Goal: Find specific page/section: Find specific page/section

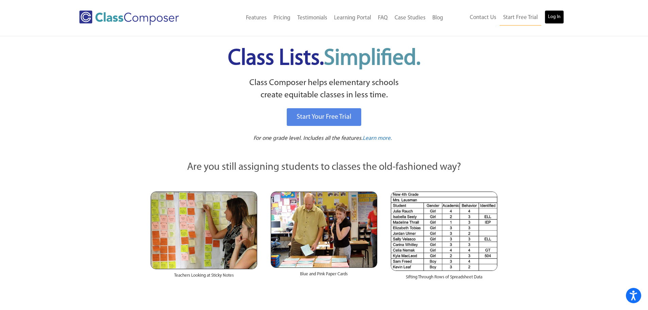
click at [553, 15] on link "Log In" at bounding box center [554, 17] width 19 height 14
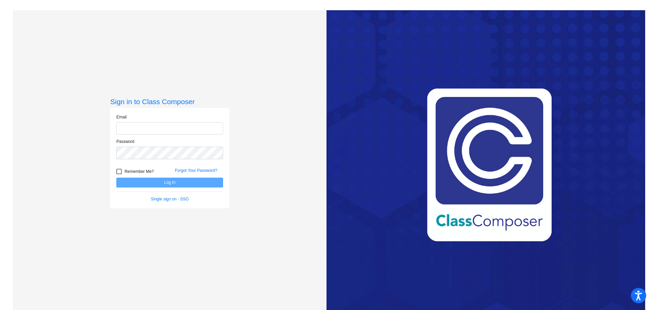
type input "dsimpson@mail.meridian223.org"
click at [175, 185] on button "Log In" at bounding box center [169, 183] width 107 height 10
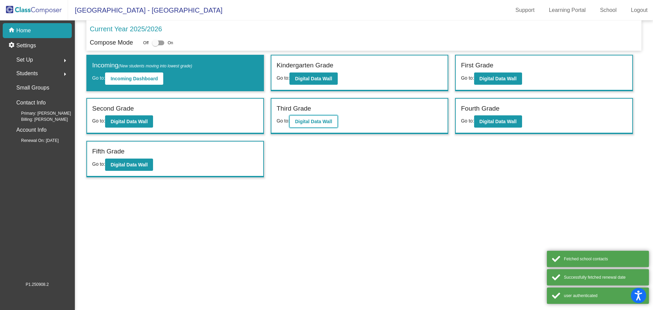
click at [325, 123] on b "Digital Data Wall" at bounding box center [313, 121] width 37 height 5
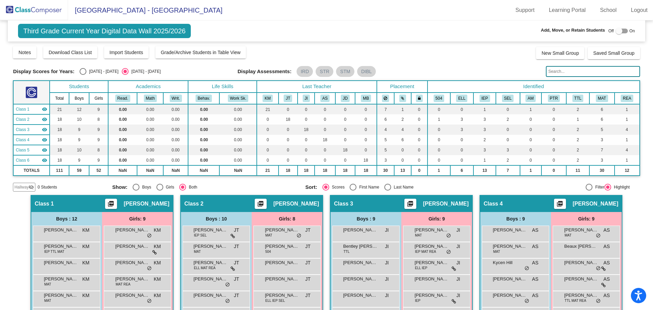
click at [553, 69] on input "text" at bounding box center [593, 71] width 94 height 11
type input "l"
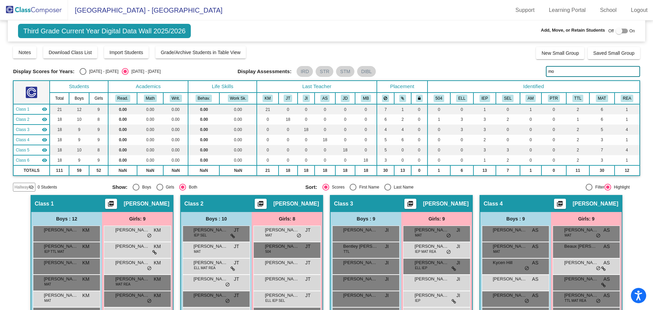
type input "mor"
